Goal: Task Accomplishment & Management: Manage account settings

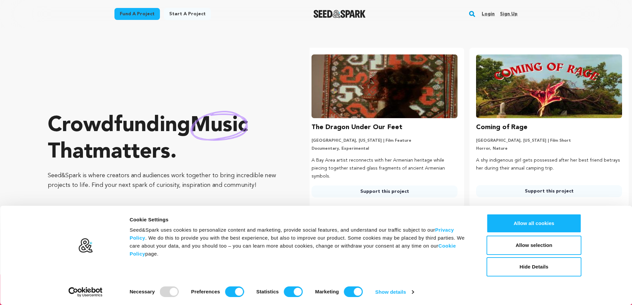
scroll to position [0, 170]
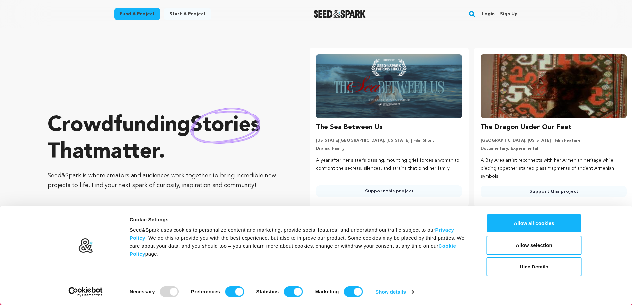
click at [506, 14] on link "Sign up" at bounding box center [509, 14] width 18 height 11
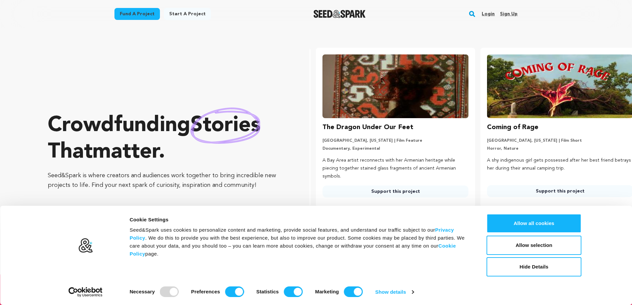
scroll to position [0, 170]
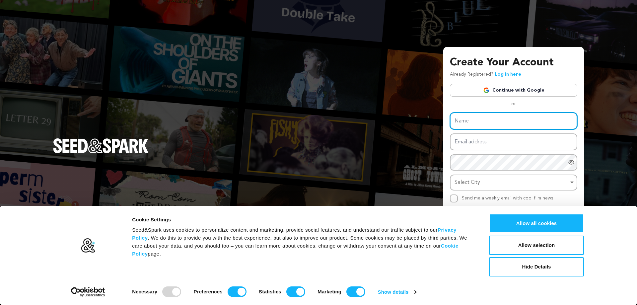
click at [496, 128] on input "Name" at bounding box center [513, 120] width 127 height 17
type input "Amber Rose"
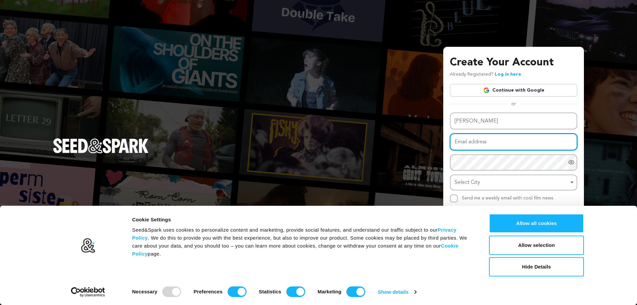
drag, startPoint x: 472, startPoint y: 146, endPoint x: 477, endPoint y: 150, distance: 6.6
click at [472, 146] on input "Email address" at bounding box center [513, 141] width 127 height 17
type input "[EMAIL_ADDRESS][DOMAIN_NAME]"
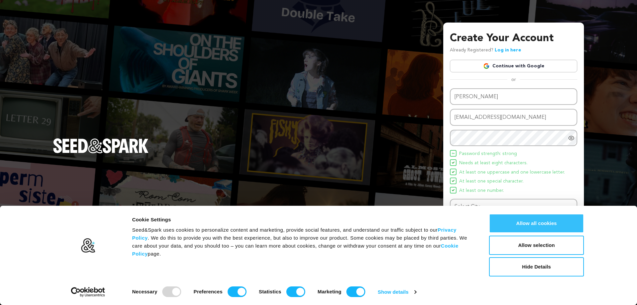
click at [548, 224] on button "Allow all cookies" at bounding box center [536, 223] width 95 height 19
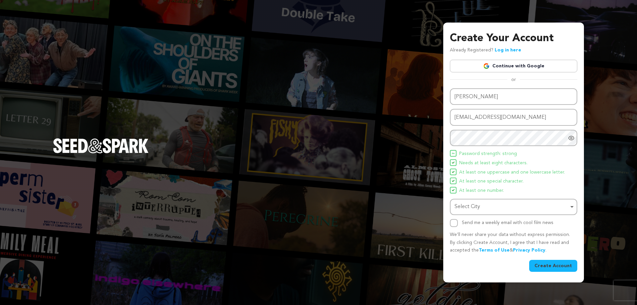
click at [490, 209] on div "Select City Remove item" at bounding box center [512, 207] width 114 height 10
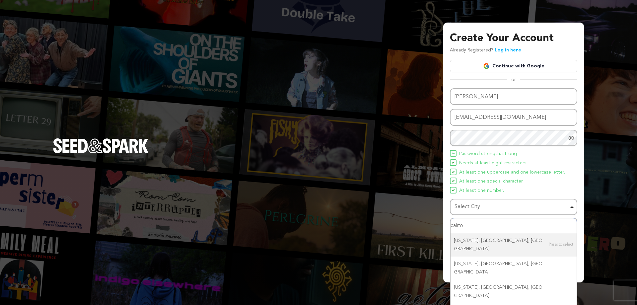
type input "califor"
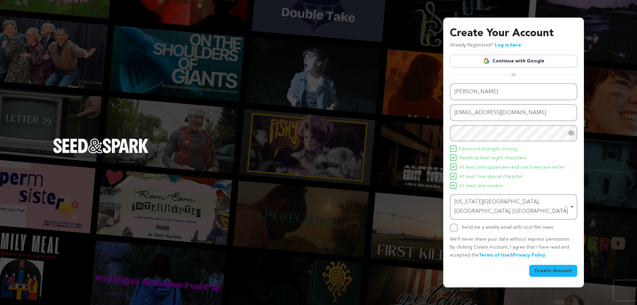
click at [554, 268] on button "Create Account" at bounding box center [553, 271] width 48 height 12
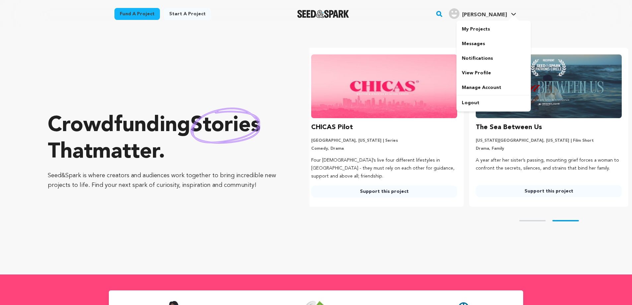
scroll to position [0, 170]
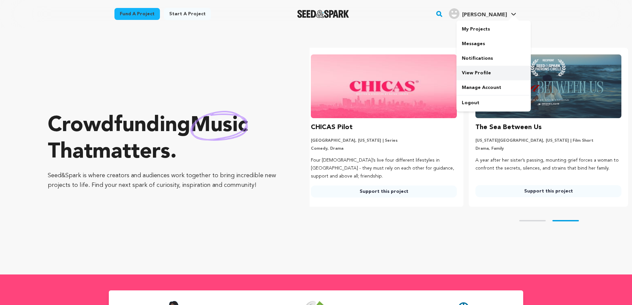
click at [486, 70] on link "View Profile" at bounding box center [494, 73] width 74 height 15
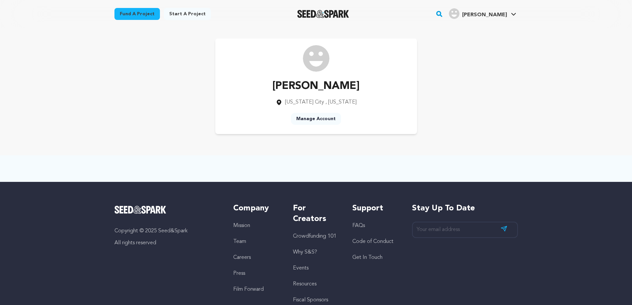
click at [310, 121] on link "Manage Account" at bounding box center [316, 119] width 50 height 12
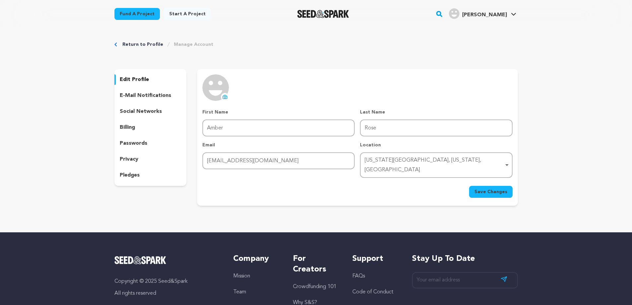
click at [224, 95] on icon at bounding box center [224, 96] width 5 height 5
click at [486, 188] on span "Save Changes" at bounding box center [491, 191] width 33 height 7
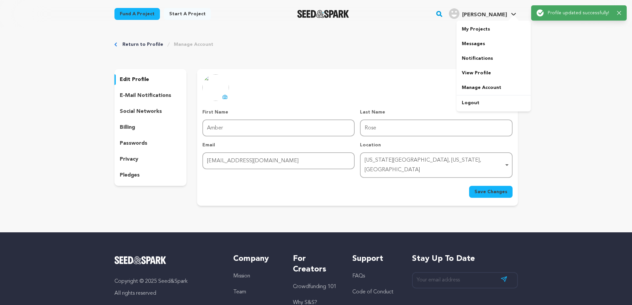
click at [505, 15] on span "[PERSON_NAME]" at bounding box center [484, 14] width 45 height 5
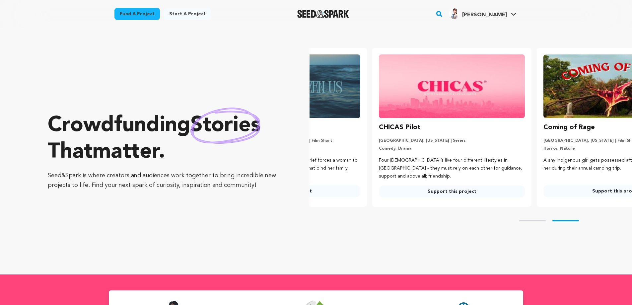
scroll to position [0, 170]
